Goal: Transaction & Acquisition: Purchase product/service

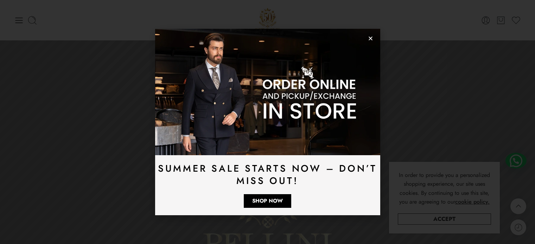
drag, startPoint x: 0, startPoint y: 0, endPoint x: 368, endPoint y: 40, distance: 370.6
click at [371, 40] on icon "Close" at bounding box center [370, 38] width 5 height 5
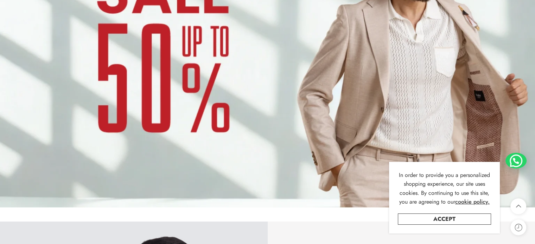
scroll to position [633, 0]
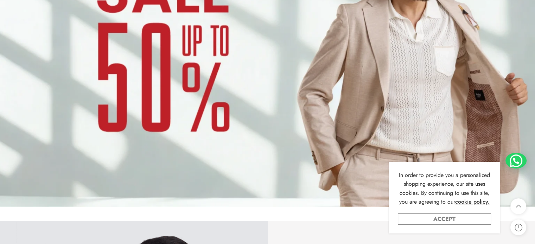
click at [486, 218] on link "Accept" at bounding box center [444, 219] width 93 height 11
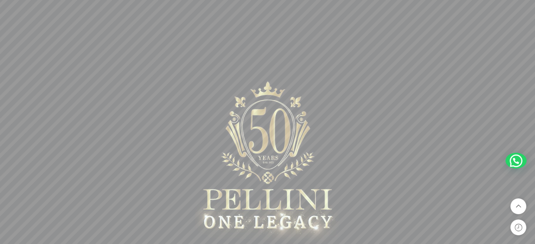
scroll to position [0, 0]
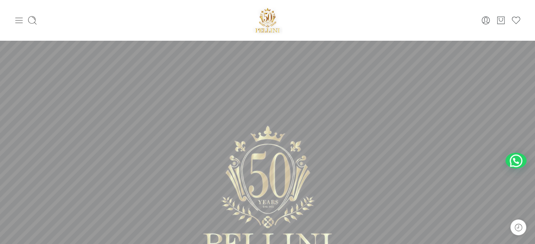
click at [14, 17] on icon at bounding box center [19, 20] width 10 height 10
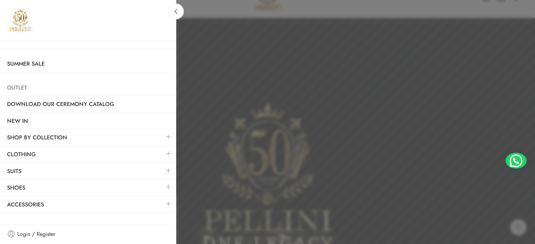
scroll to position [35, 0]
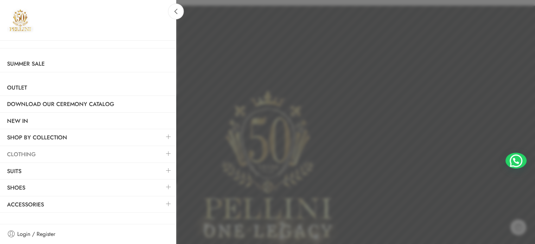
click at [31, 153] on link "Clothing" at bounding box center [88, 155] width 176 height 16
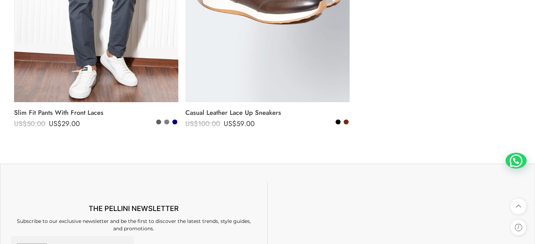
scroll to position [1078, 0]
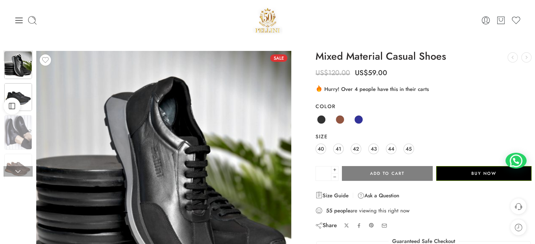
click at [32, 104] on div at bounding box center [18, 97] width 29 height 29
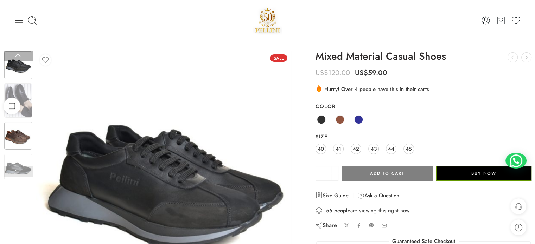
click at [27, 127] on img at bounding box center [18, 136] width 28 height 28
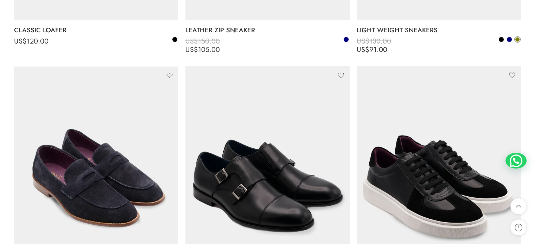
scroll to position [1182, 0]
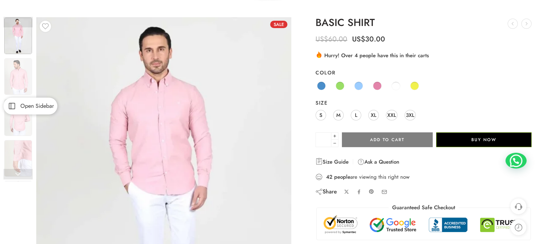
scroll to position [70, 0]
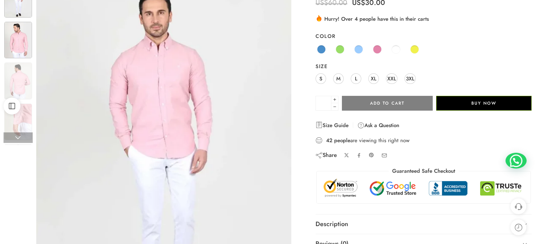
click at [19, 46] on img at bounding box center [18, 40] width 28 height 37
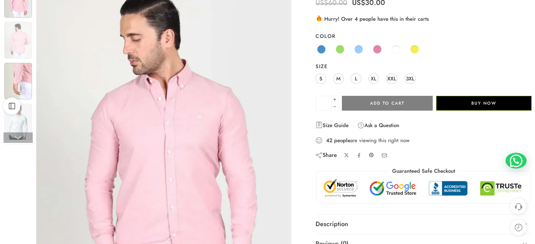
click at [22, 78] on img at bounding box center [18, 81] width 28 height 37
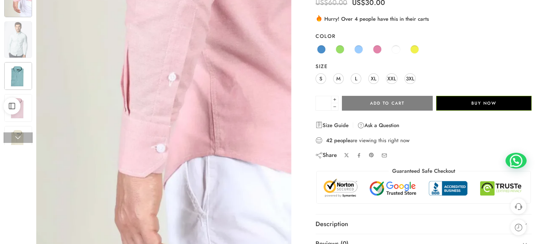
click at [24, 81] on img at bounding box center [18, 76] width 28 height 28
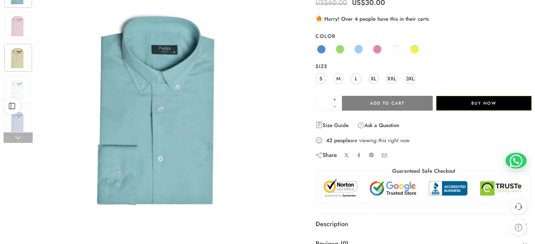
click at [22, 72] on img at bounding box center [18, 58] width 28 height 28
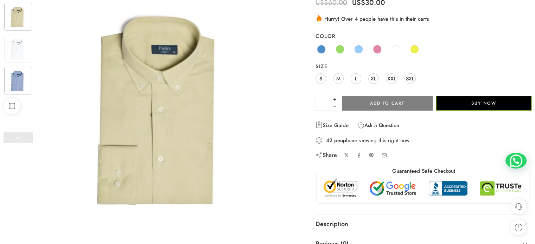
click at [22, 71] on img at bounding box center [18, 81] width 28 height 28
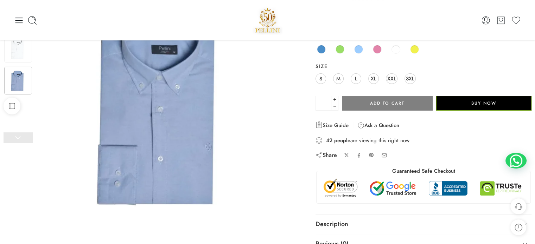
scroll to position [0, 0]
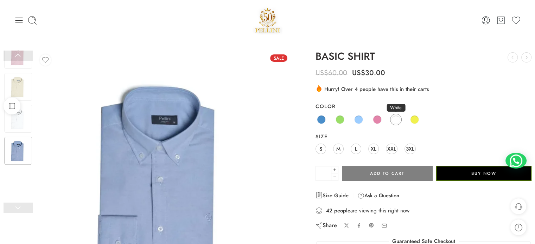
click at [391, 119] on span at bounding box center [395, 119] width 9 height 9
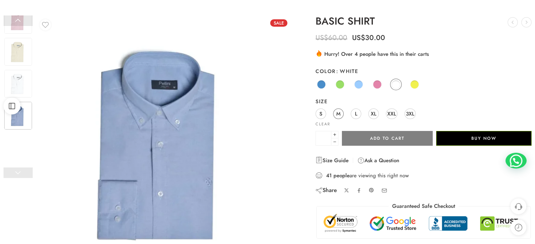
click at [336, 115] on link "M" at bounding box center [338, 114] width 11 height 11
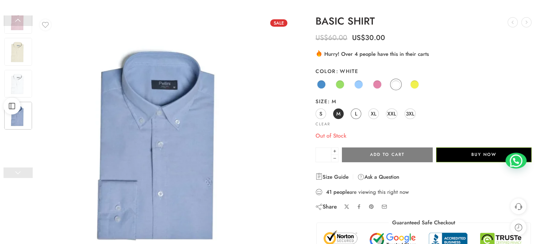
click at [358, 115] on link "L" at bounding box center [355, 114] width 11 height 11
click at [341, 115] on link "M" at bounding box center [338, 114] width 11 height 11
click at [373, 83] on span at bounding box center [377, 84] width 9 height 9
click at [340, 114] on link "M" at bounding box center [338, 114] width 11 height 11
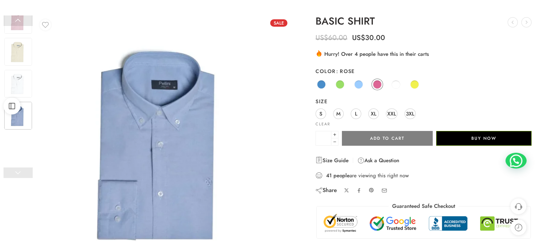
click at [343, 114] on div "S M L XL XXL 3XL" at bounding box center [423, 114] width 216 height 13
click at [338, 116] on span "M" at bounding box center [338, 113] width 4 height 9
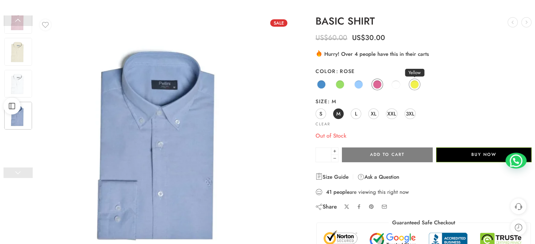
click at [412, 83] on span at bounding box center [414, 84] width 9 height 9
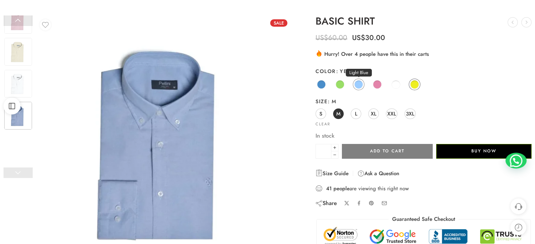
click at [360, 84] on span at bounding box center [358, 84] width 9 height 9
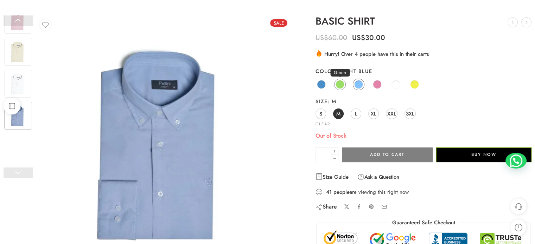
click at [341, 83] on span at bounding box center [339, 84] width 9 height 9
click at [323, 81] on span at bounding box center [321, 84] width 9 height 9
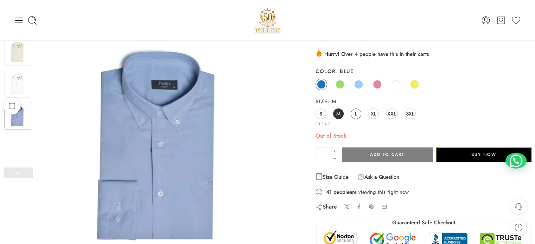
click at [353, 114] on link "L" at bounding box center [355, 114] width 11 height 11
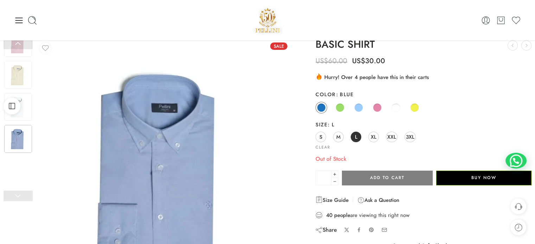
scroll to position [0, 0]
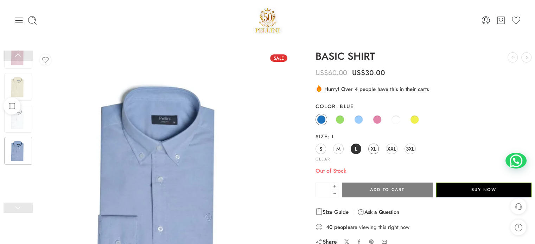
click at [372, 147] on span "XL" at bounding box center [373, 148] width 6 height 9
drag, startPoint x: 388, startPoint y: 149, endPoint x: 395, endPoint y: 149, distance: 7.4
click at [388, 149] on span "XXL" at bounding box center [391, 148] width 9 height 9
click at [404, 149] on div "S M L XL XXL 3XL" at bounding box center [423, 149] width 216 height 13
click at [407, 148] on span "3XL" at bounding box center [410, 148] width 8 height 9
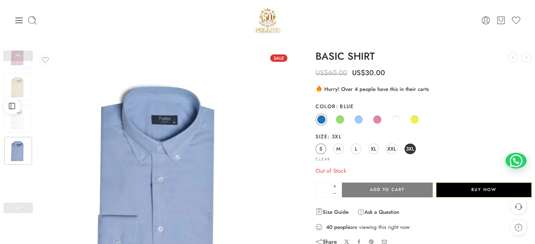
click at [321, 145] on span "S" at bounding box center [320, 148] width 3 height 9
click at [400, 147] on div "S M L XL XXL 3XL" at bounding box center [423, 149] width 216 height 13
click at [407, 148] on span "3XL" at bounding box center [410, 148] width 8 height 9
click at [397, 120] on span at bounding box center [395, 119] width 9 height 9
click at [398, 146] on div "S M L XL XXL 3XL" at bounding box center [423, 149] width 216 height 13
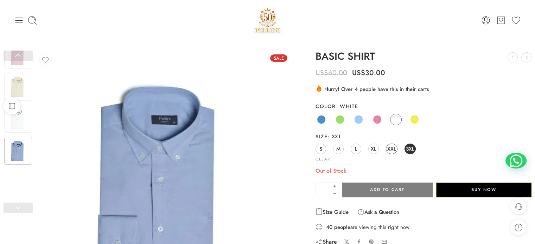
click at [395, 147] on span "XXL" at bounding box center [391, 148] width 9 height 9
click at [374, 148] on span "XL" at bounding box center [373, 148] width 6 height 9
click at [359, 148] on link "L" at bounding box center [355, 149] width 11 height 11
click at [339, 149] on span "M" at bounding box center [338, 148] width 4 height 9
click at [323, 149] on link "S" at bounding box center [320, 149] width 11 height 11
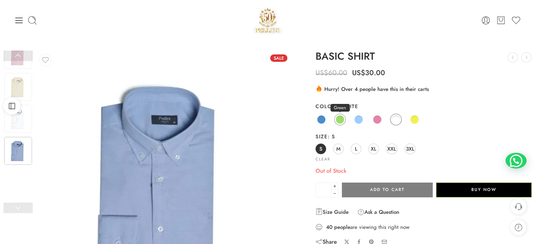
click at [341, 114] on link "Green" at bounding box center [340, 120] width 12 height 12
click at [337, 147] on span "M" at bounding box center [338, 148] width 4 height 9
click at [356, 151] on span "L" at bounding box center [356, 148] width 2 height 9
click at [380, 148] on div "S M L XL XXL 3XL" at bounding box center [423, 149] width 216 height 13
click at [396, 149] on link "XXL" at bounding box center [392, 149] width 12 height 11
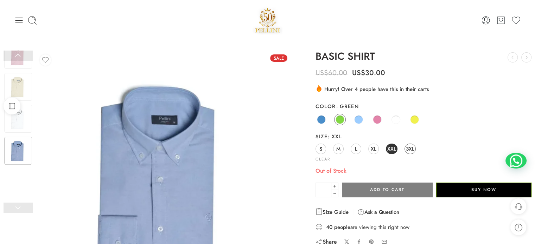
click at [406, 149] on span "3XL" at bounding box center [410, 148] width 8 height 9
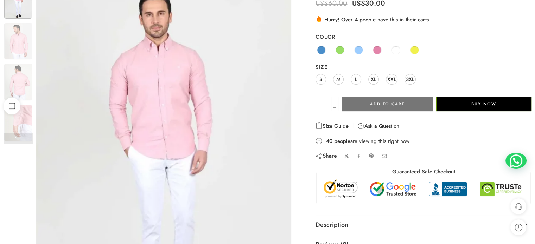
scroll to position [70, 0]
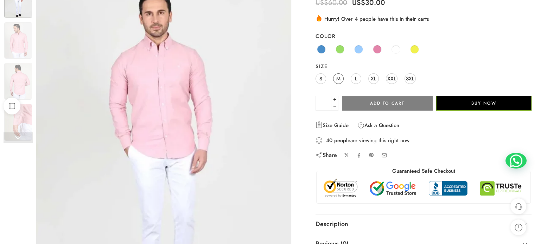
click at [338, 79] on span "M" at bounding box center [338, 78] width 4 height 9
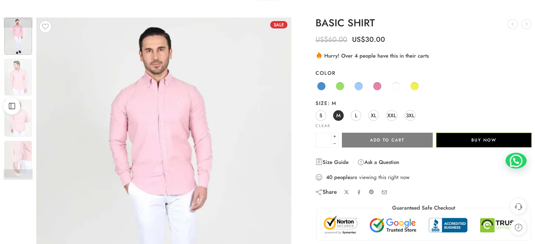
scroll to position [35, 0]
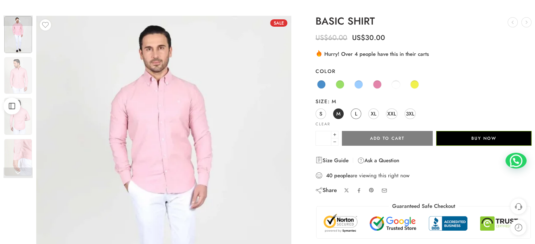
click at [359, 116] on link "L" at bounding box center [355, 114] width 11 height 11
click at [339, 114] on span "M" at bounding box center [338, 113] width 4 height 9
click at [397, 84] on span at bounding box center [395, 84] width 9 height 9
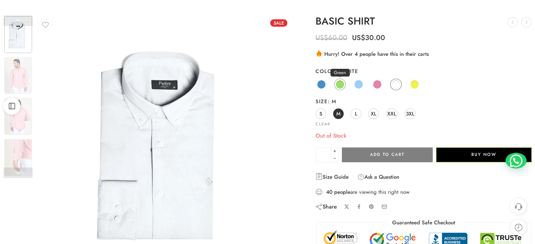
click at [340, 85] on span at bounding box center [339, 84] width 9 height 9
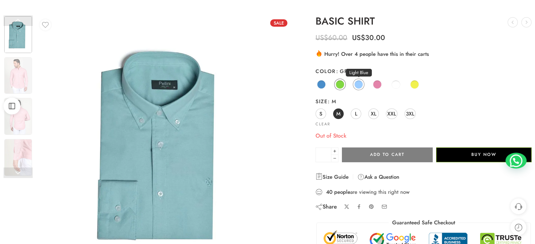
click at [359, 85] on span at bounding box center [358, 84] width 9 height 9
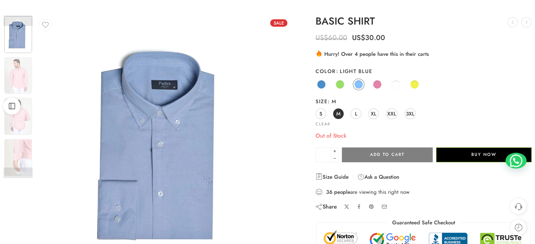
click at [350, 112] on link "L" at bounding box center [355, 114] width 11 height 11
